Goal: Task Accomplishment & Management: Manage account settings

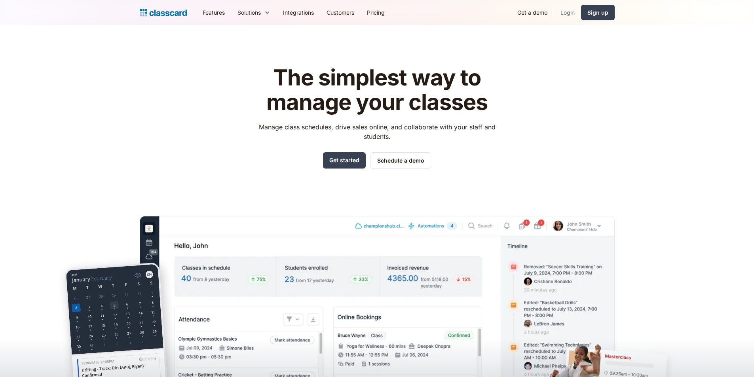
click at [560, 6] on link "Login" at bounding box center [567, 13] width 27 height 18
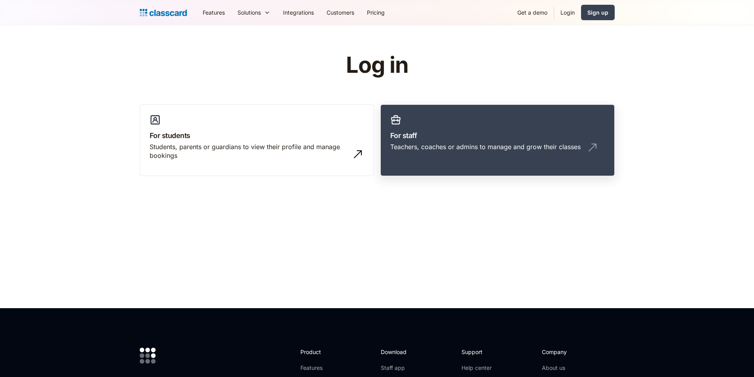
click at [565, 143] on div "Teachers, coaches or admins to manage and grow their classes" at bounding box center [485, 147] width 190 height 9
